Goal: Find specific page/section: Find specific page/section

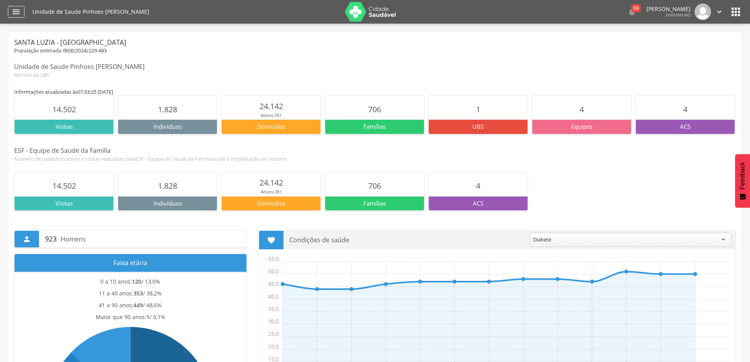
click at [10, 10] on div "" at bounding box center [16, 12] width 17 height 12
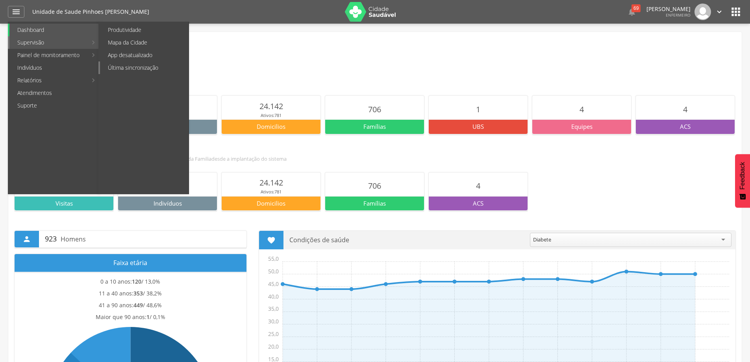
click at [117, 69] on link "Última sincronização" at bounding box center [144, 67] width 89 height 13
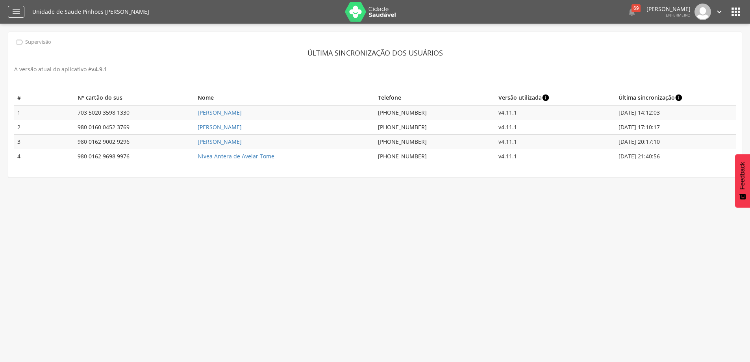
click at [16, 15] on icon "" at bounding box center [15, 11] width 9 height 9
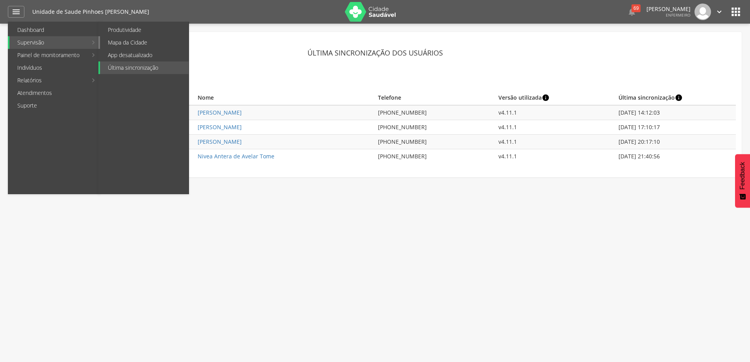
click at [110, 45] on link "Mapa da Cidade" at bounding box center [144, 42] width 89 height 13
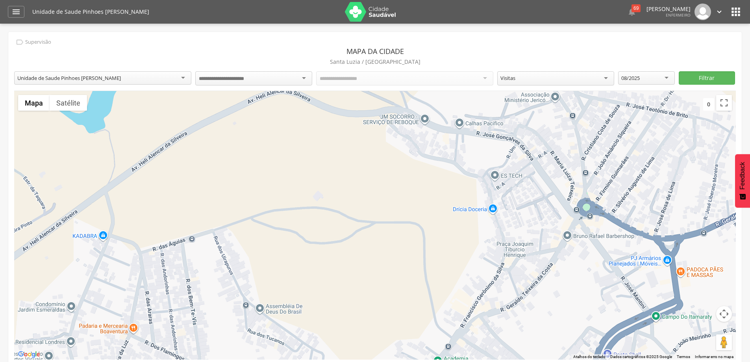
click at [307, 78] on div at bounding box center [253, 78] width 117 height 14
click at [488, 80] on div "Todos os Acs" at bounding box center [404, 77] width 177 height 13
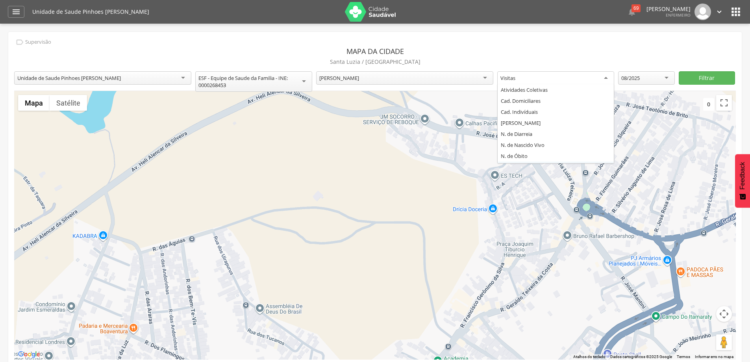
scroll to position [9, 0]
click at [609, 79] on div "Visitas" at bounding box center [555, 78] width 117 height 14
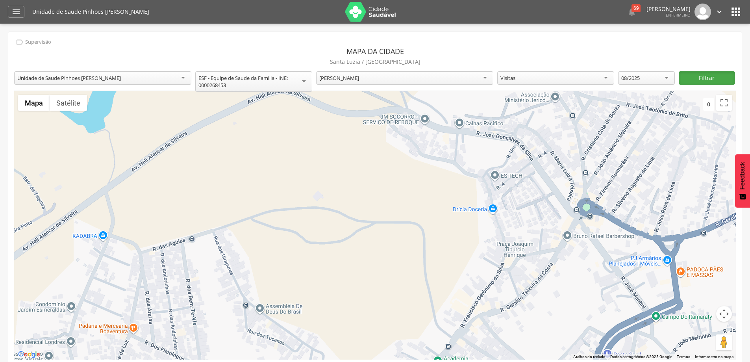
click at [689, 80] on button "Filtrar" at bounding box center [707, 77] width 56 height 13
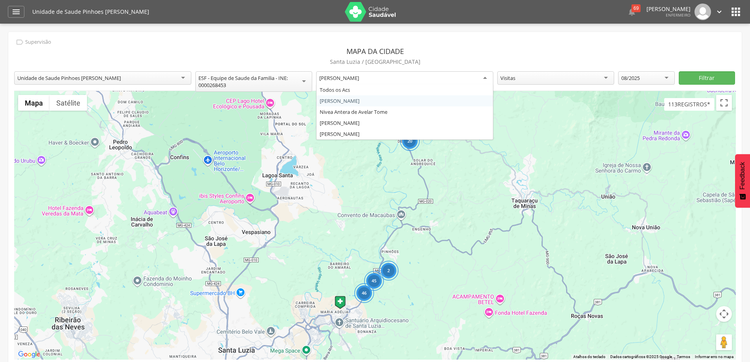
click at [486, 78] on div "[PERSON_NAME]" at bounding box center [404, 78] width 177 height 14
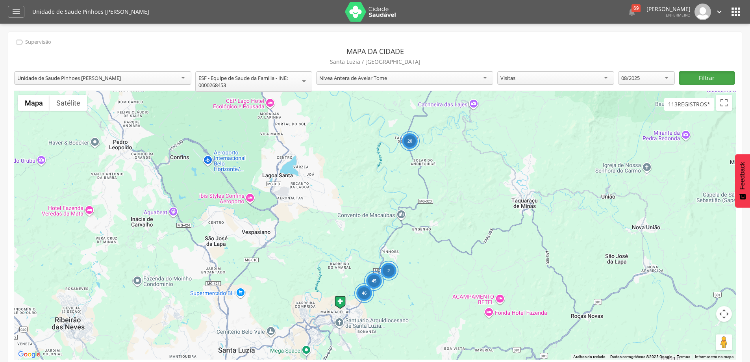
click at [702, 83] on button "Filtrar" at bounding box center [707, 77] width 56 height 13
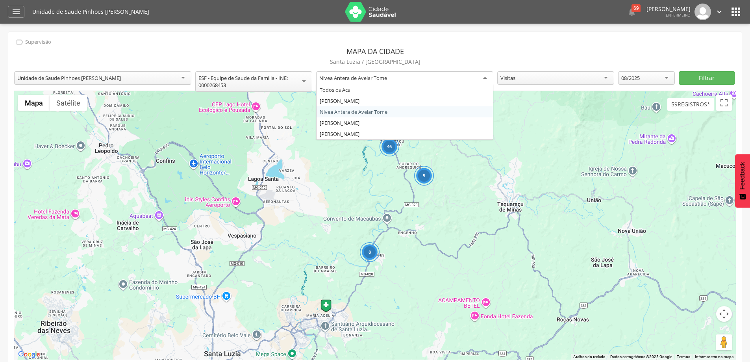
click at [486, 80] on div "Nivea Antera de Avelar Tome" at bounding box center [404, 78] width 177 height 14
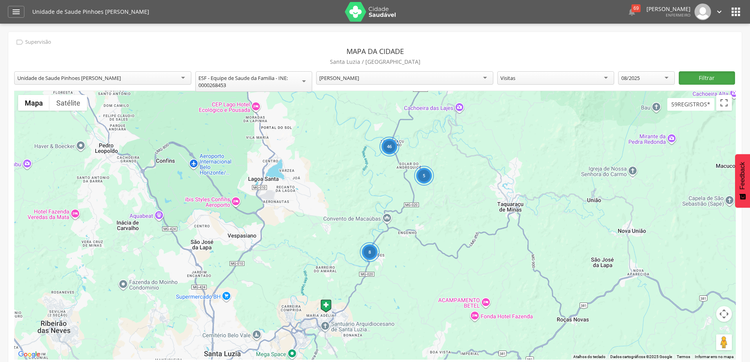
click at [691, 79] on button "Filtrar" at bounding box center [707, 77] width 56 height 13
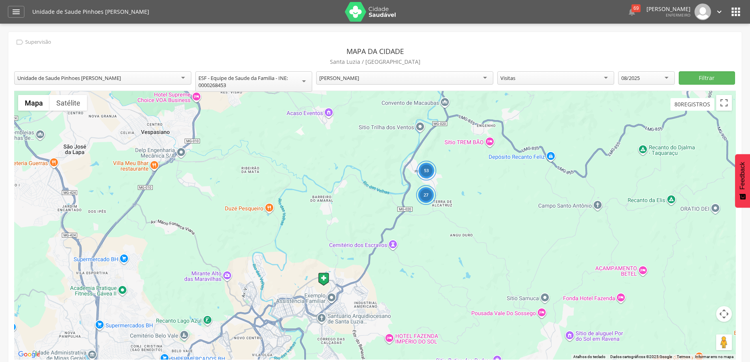
click at [485, 78] on div "[PERSON_NAME]" at bounding box center [404, 77] width 177 height 13
click at [698, 81] on button "Filtrar" at bounding box center [707, 77] width 56 height 13
